Goal: Task Accomplishment & Management: Manage account settings

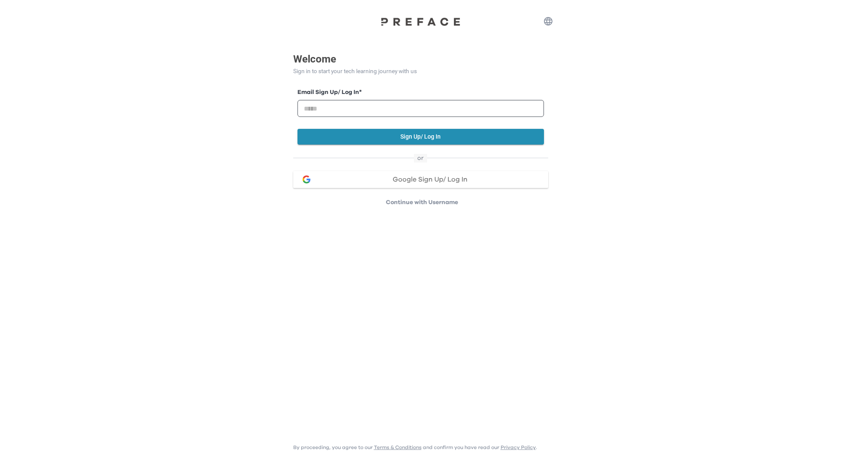
click at [375, 174] on button "Google Sign Up/ Log In" at bounding box center [420, 179] width 255 height 17
click at [313, 107] on input "email" at bounding box center [420, 108] width 246 height 17
type input "**********"
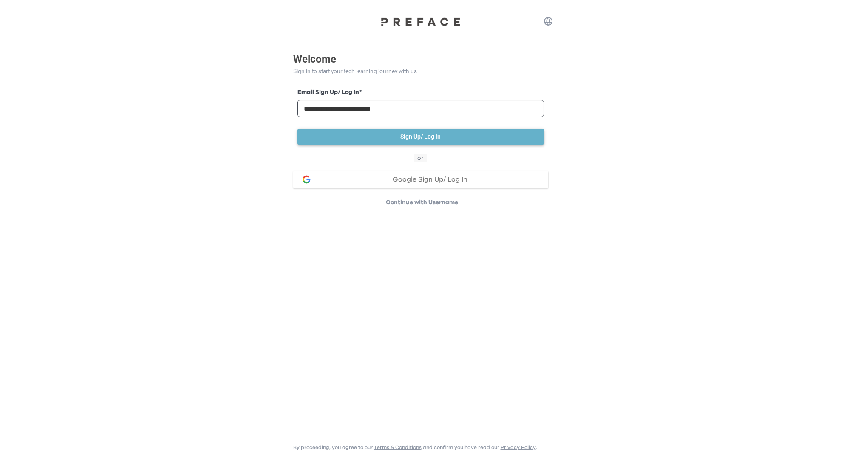
click at [499, 136] on button "Sign Up/ Log In" at bounding box center [420, 137] width 246 height 16
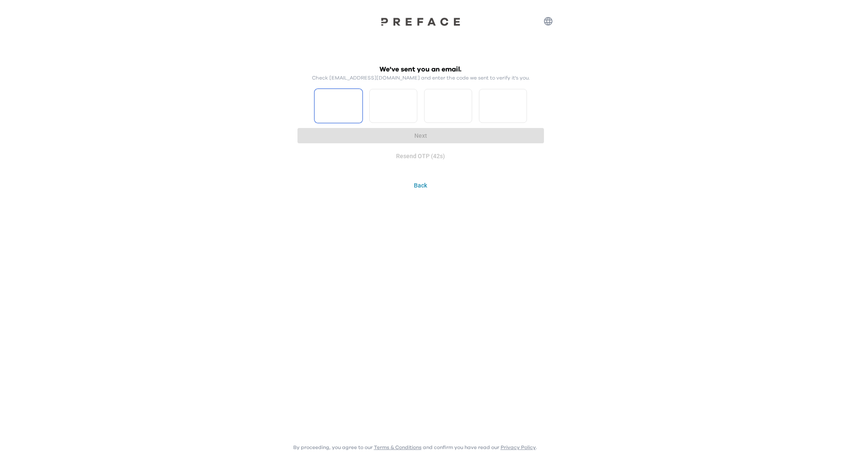
click at [329, 99] on input "Please enter OTP character 1" at bounding box center [338, 106] width 48 height 34
click at [355, 103] on input "*" at bounding box center [338, 106] width 48 height 34
type input "*"
click at [355, 111] on input "*" at bounding box center [338, 106] width 48 height 34
click at [349, 107] on input "*" at bounding box center [338, 106] width 48 height 34
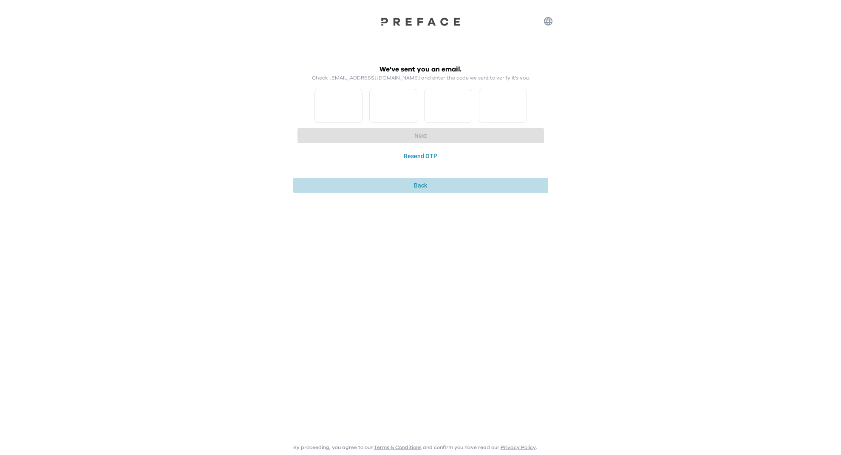
click at [412, 188] on button "Back" at bounding box center [420, 186] width 255 height 16
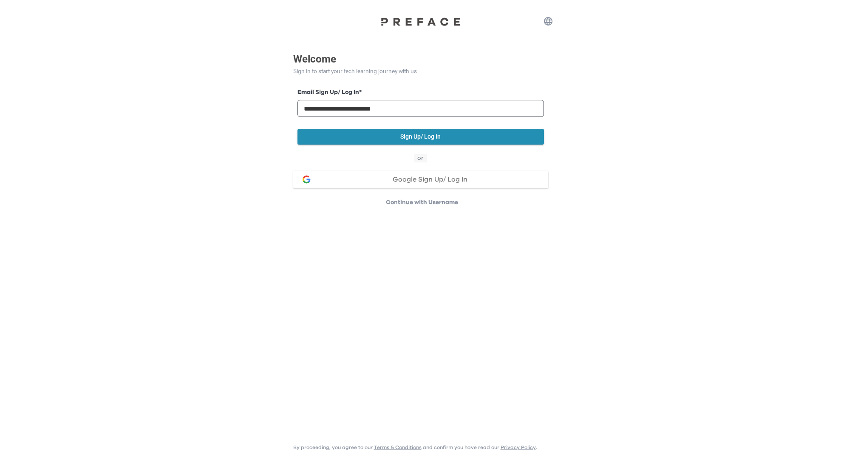
click at [396, 185] on button "Google Sign Up/ Log In" at bounding box center [420, 179] width 255 height 17
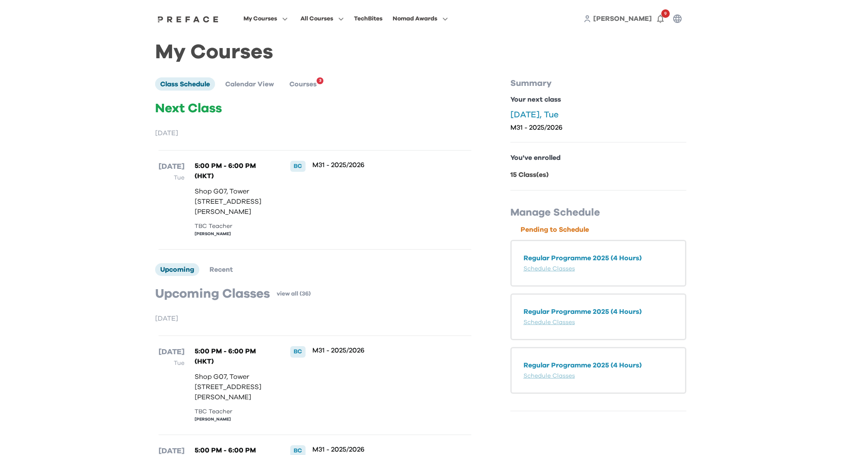
click at [538, 157] on p "You've enrolled" at bounding box center [598, 157] width 176 height 10
click at [305, 88] on li "Courses 3" at bounding box center [302, 83] width 37 height 13
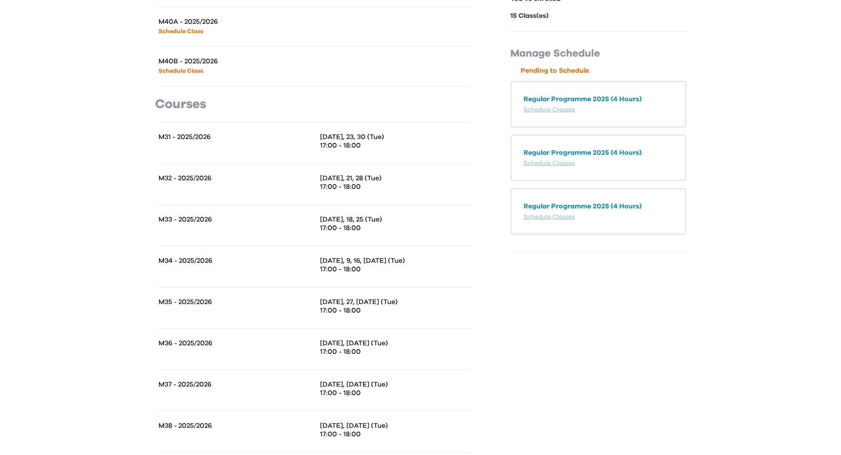
scroll to position [215, 0]
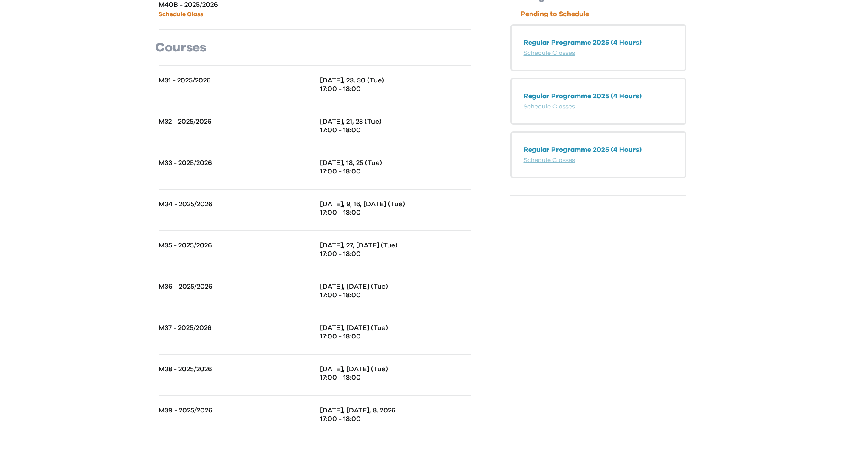
click at [281, 415] on div "M39 - 2025/2026" at bounding box center [236, 416] width 156 height 20
click at [272, 412] on p "M39 - 2025/2026" at bounding box center [236, 410] width 156 height 8
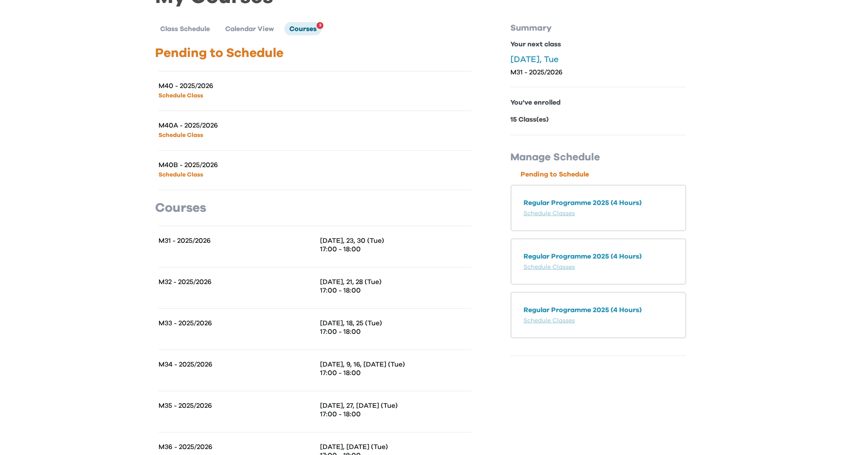
scroll to position [0, 0]
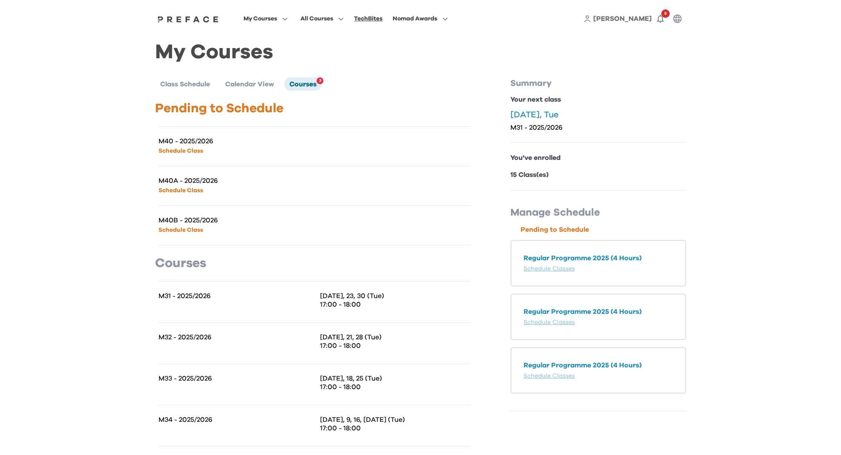
click at [361, 20] on div "TechBites" at bounding box center [368, 19] width 28 height 10
